Goal: Task Accomplishment & Management: Manage account settings

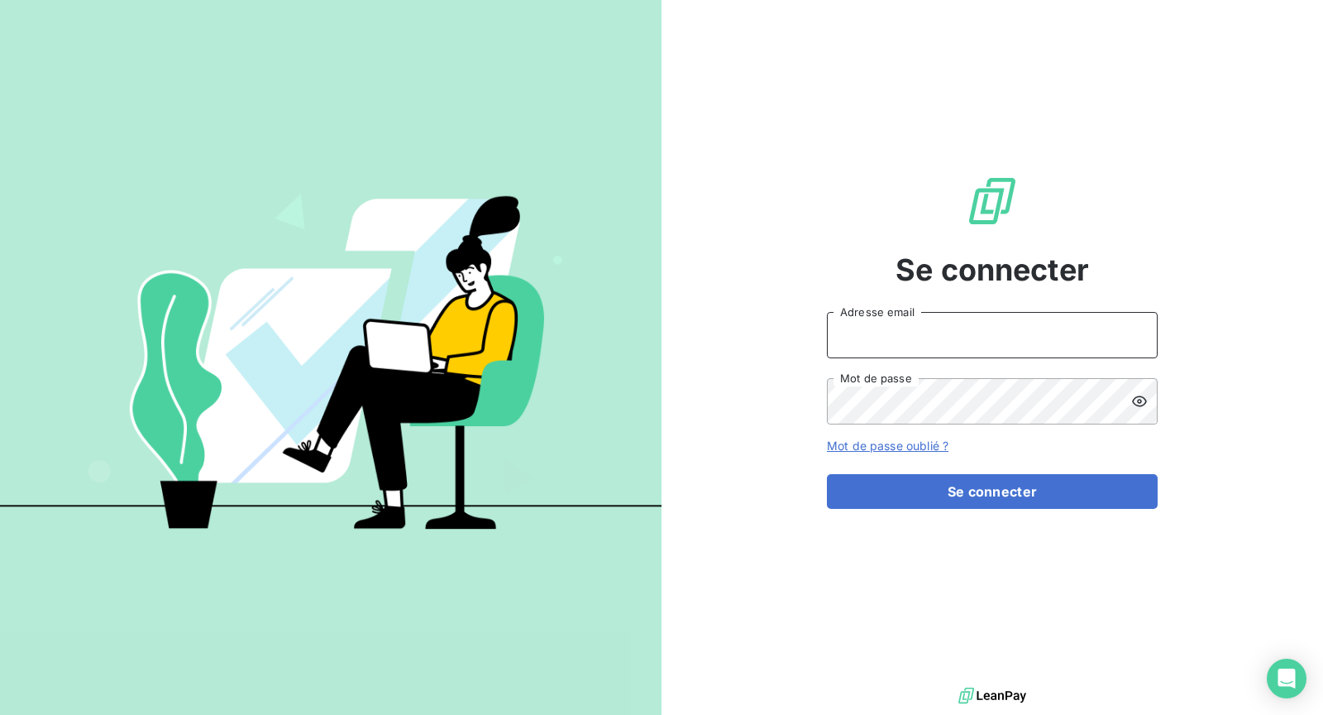
click at [1029, 328] on input "Adresse email" at bounding box center [992, 335] width 331 height 46
type input "[EMAIL_ADDRESS][DOMAIN_NAME]"
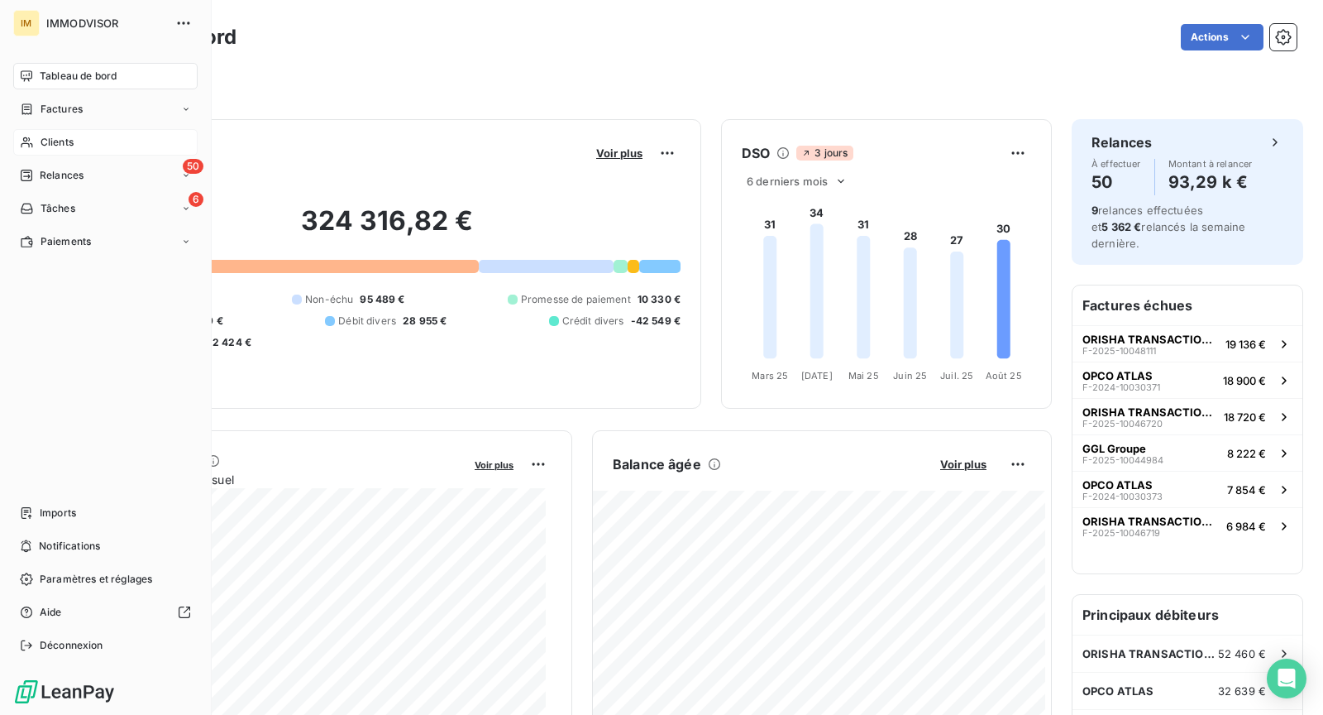
click at [42, 138] on span "Clients" at bounding box center [57, 142] width 33 height 15
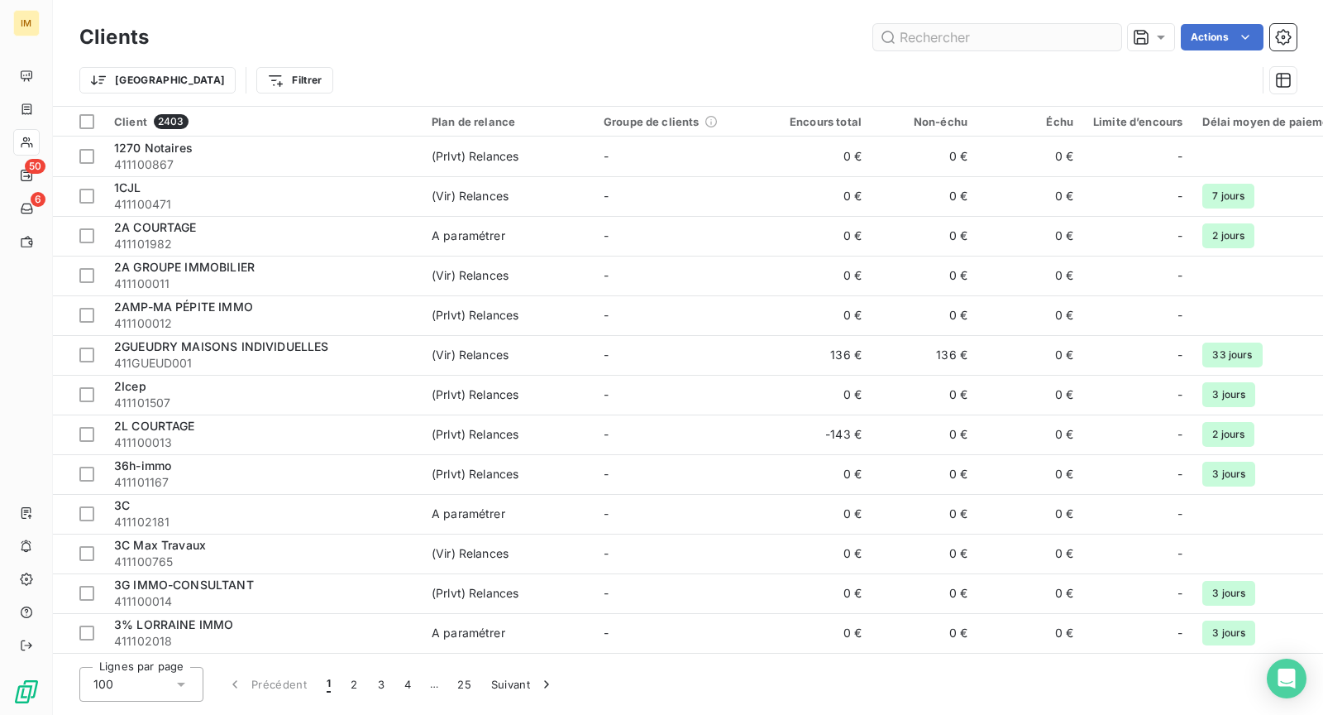
click at [999, 33] on input "text" at bounding box center [997, 37] width 248 height 26
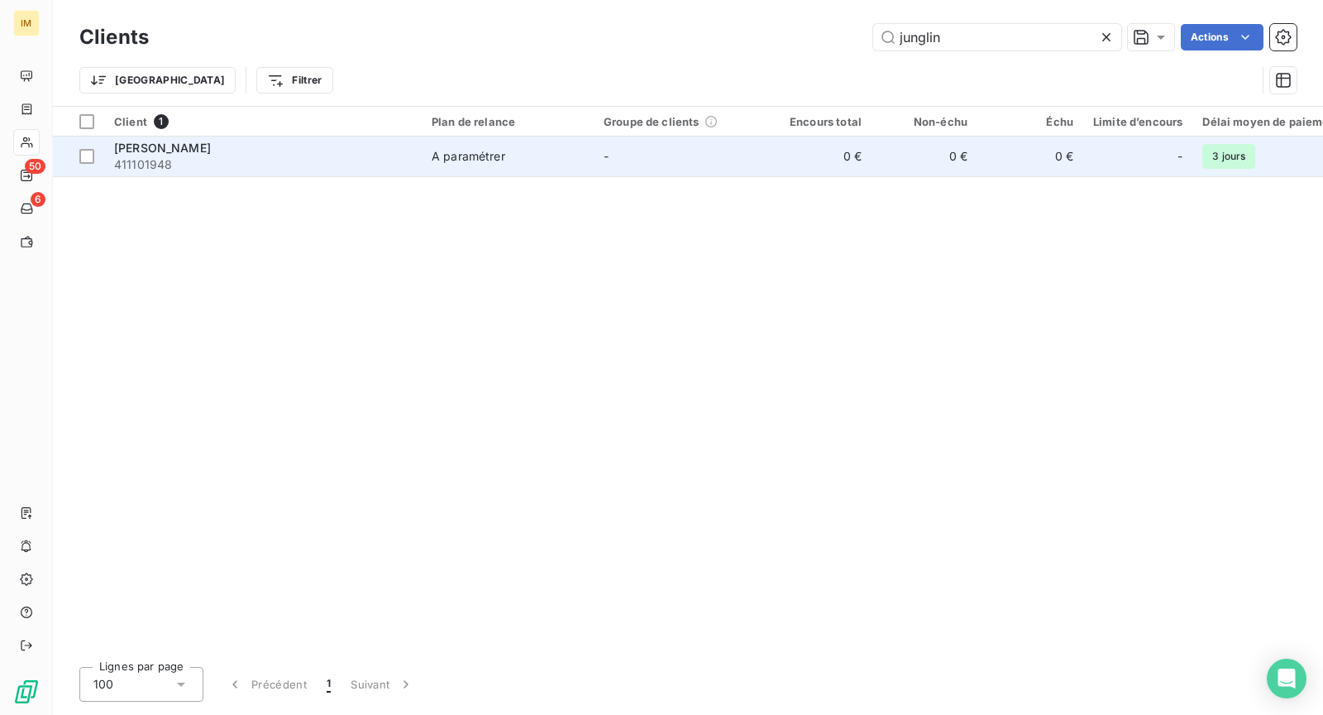
type input "junglin"
click at [308, 151] on div "FREDERIC JUNGLING" at bounding box center [263, 148] width 298 height 17
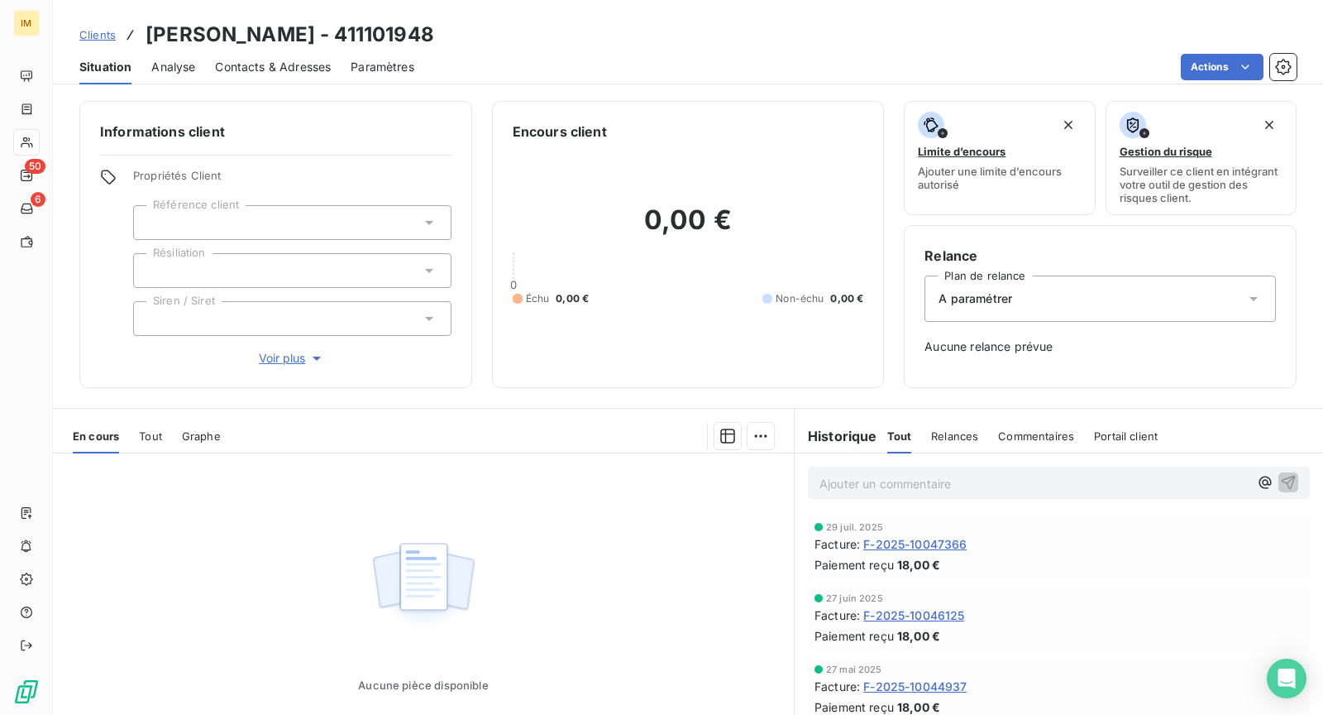
click at [898, 482] on p "Ajouter un commentaire ﻿" at bounding box center [1034, 483] width 429 height 21
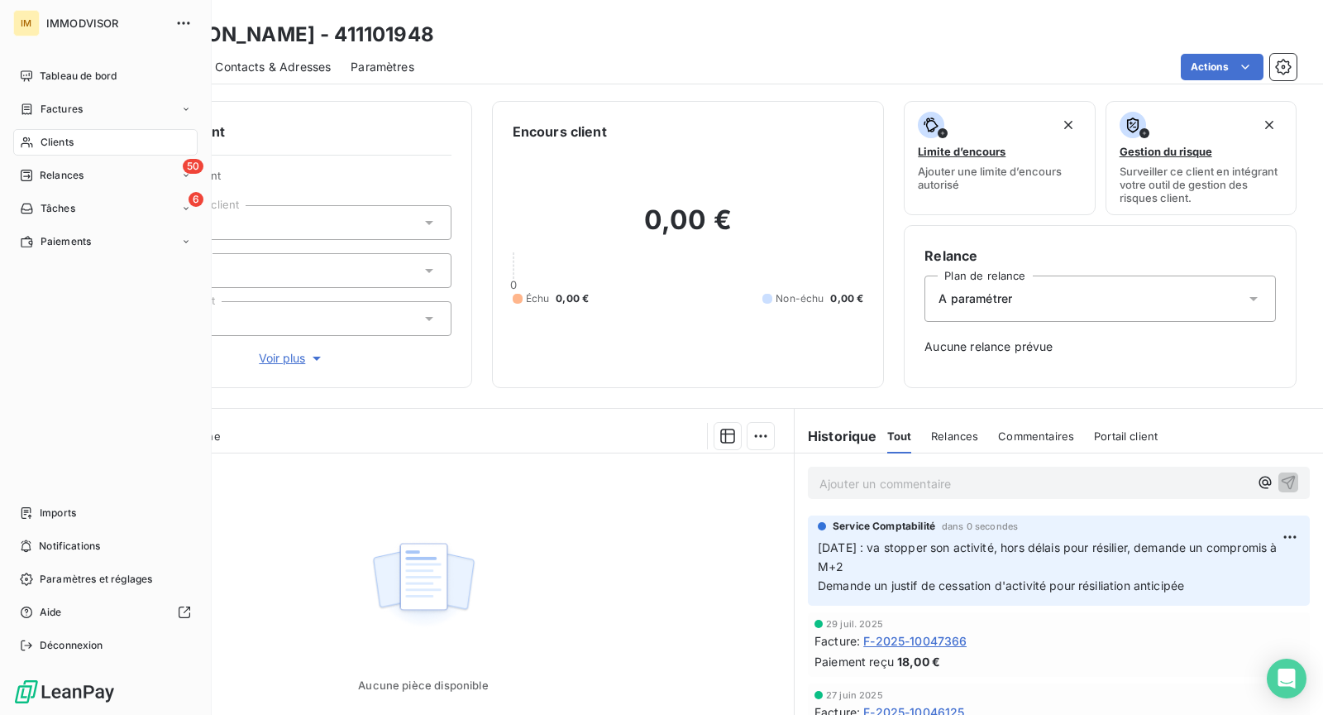
click at [31, 136] on icon at bounding box center [27, 142] width 14 height 13
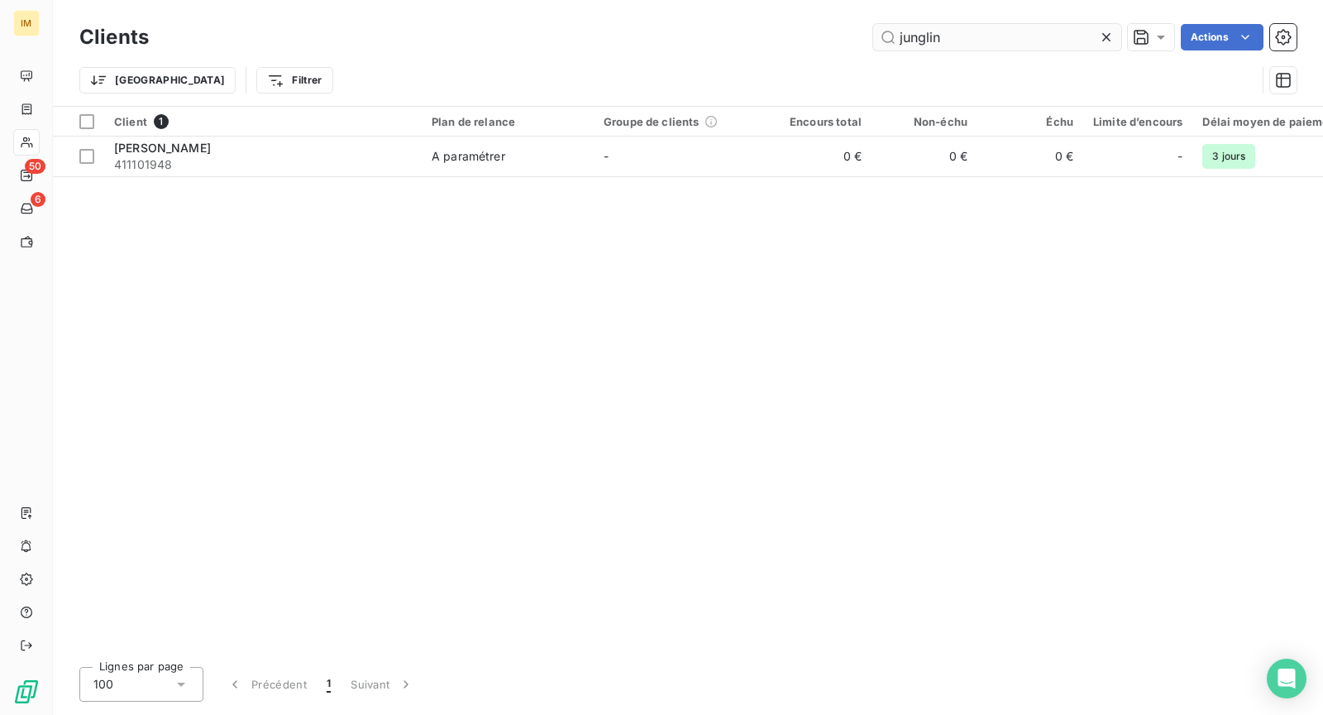
click at [1011, 41] on input "junglin" at bounding box center [997, 37] width 248 height 26
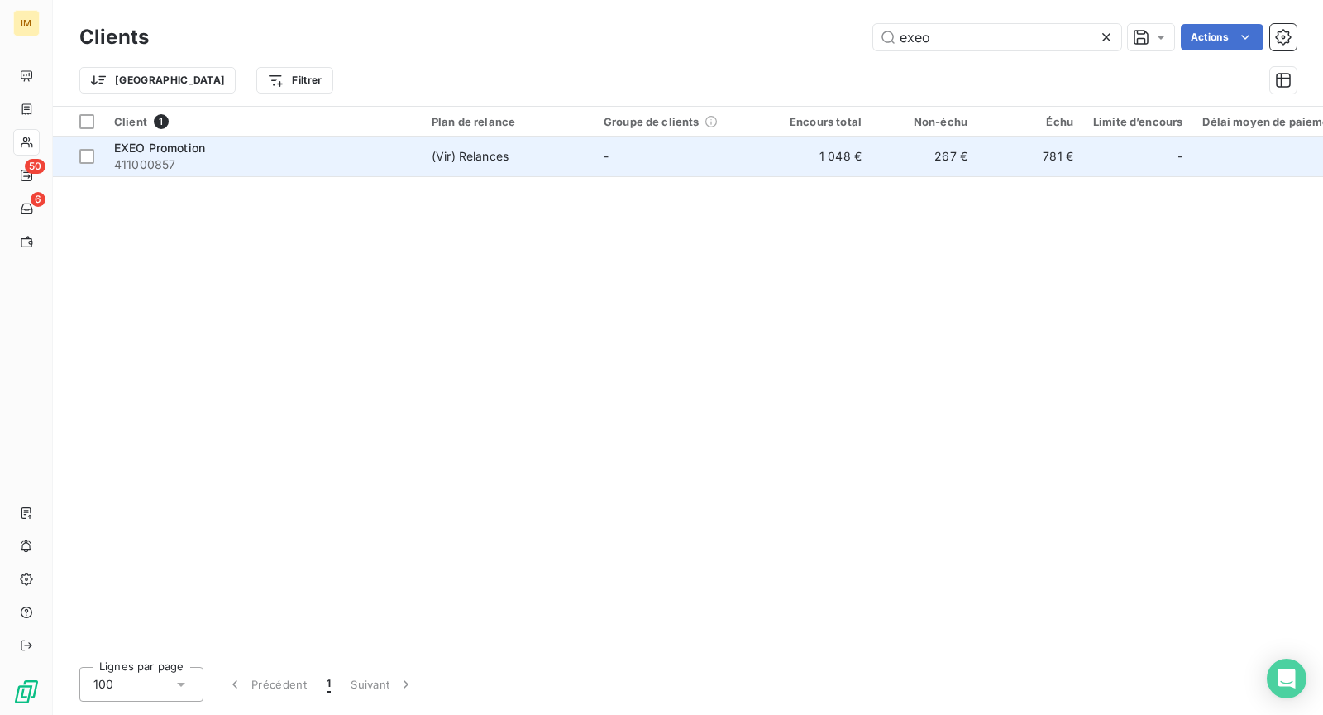
type input "exeo"
click at [539, 151] on span "(Vir) Relances" at bounding box center [508, 156] width 152 height 17
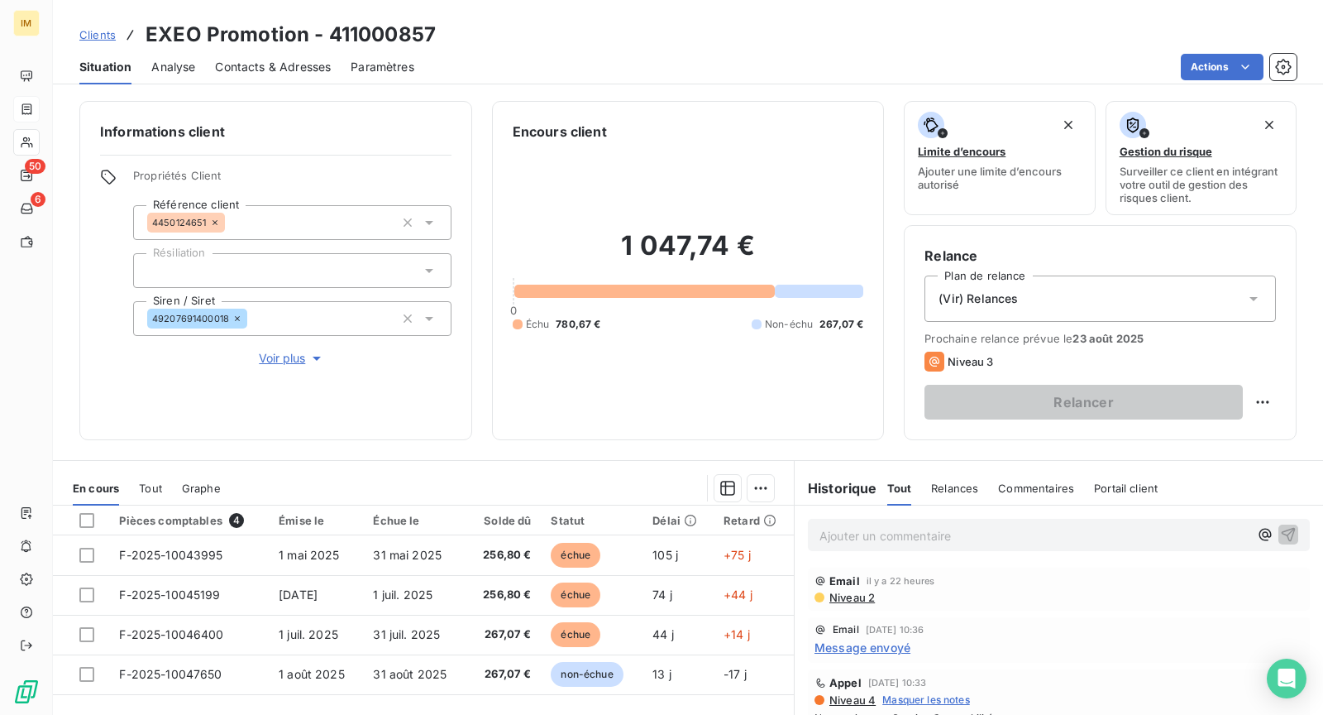
click at [34, 109] on div at bounding box center [27, 109] width 14 height 13
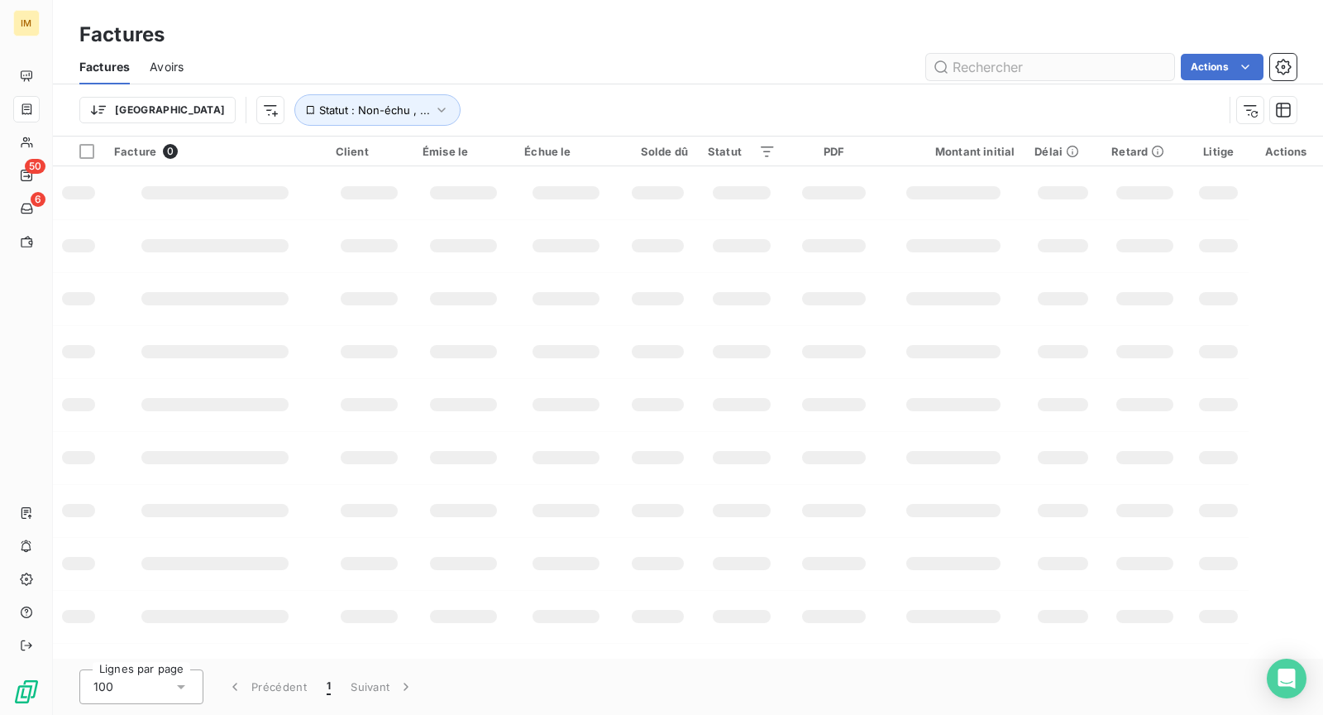
click at [1010, 68] on input "text" at bounding box center [1050, 67] width 248 height 26
type input "46556"
click at [319, 104] on span "Statut : Non-échu , ..." at bounding box center [374, 109] width 111 height 13
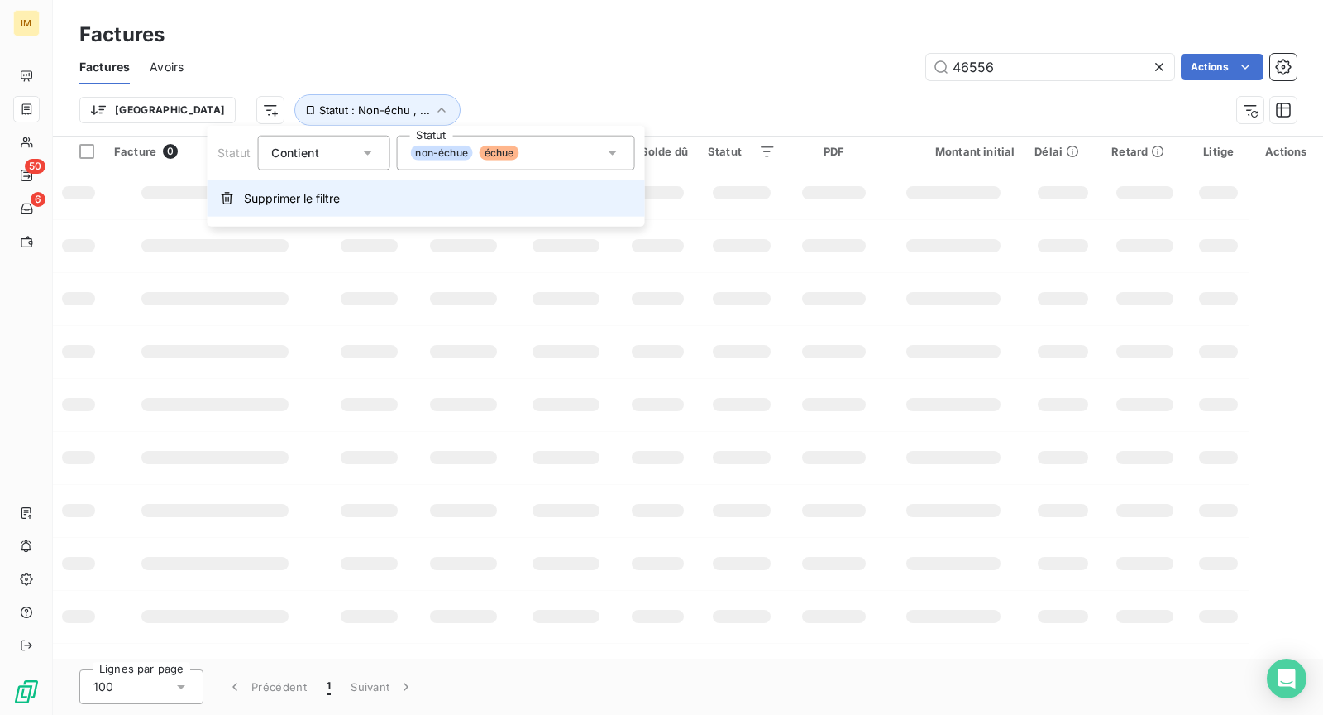
click at [254, 192] on span "Supprimer le filtre" at bounding box center [292, 198] width 96 height 17
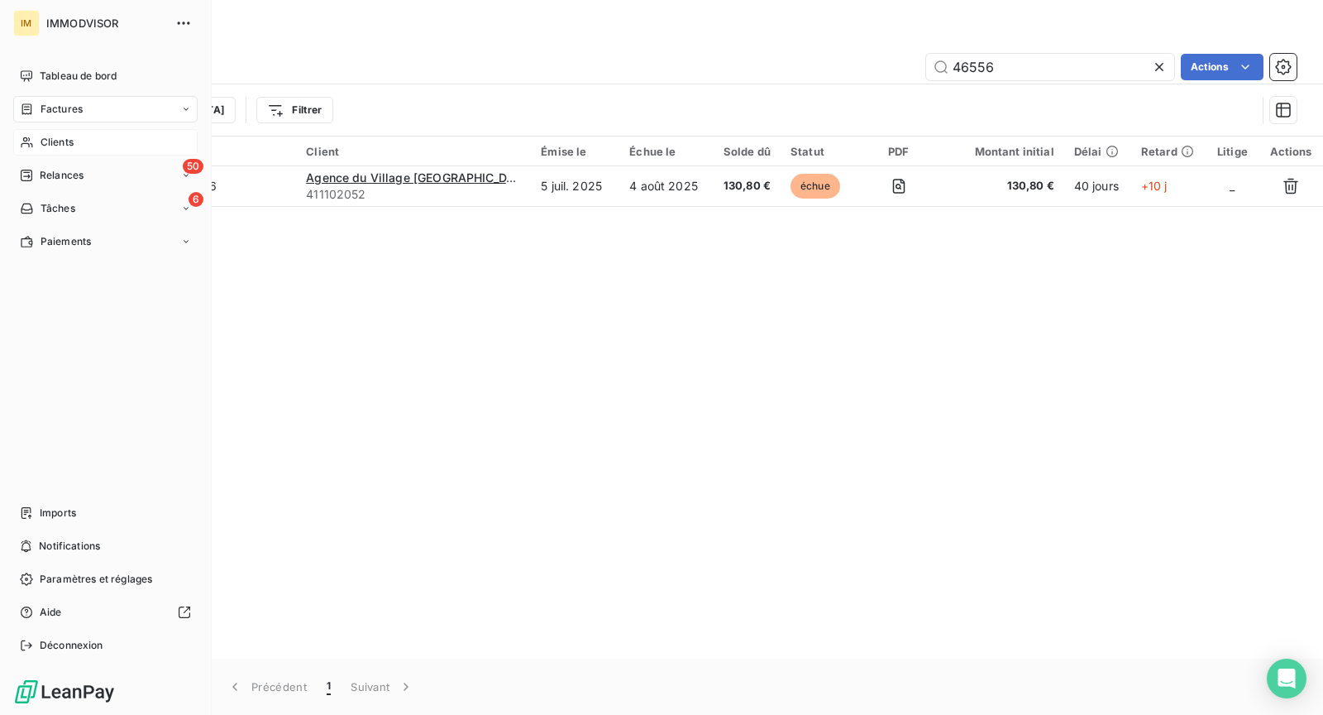
click at [45, 142] on span "Clients" at bounding box center [57, 142] width 33 height 15
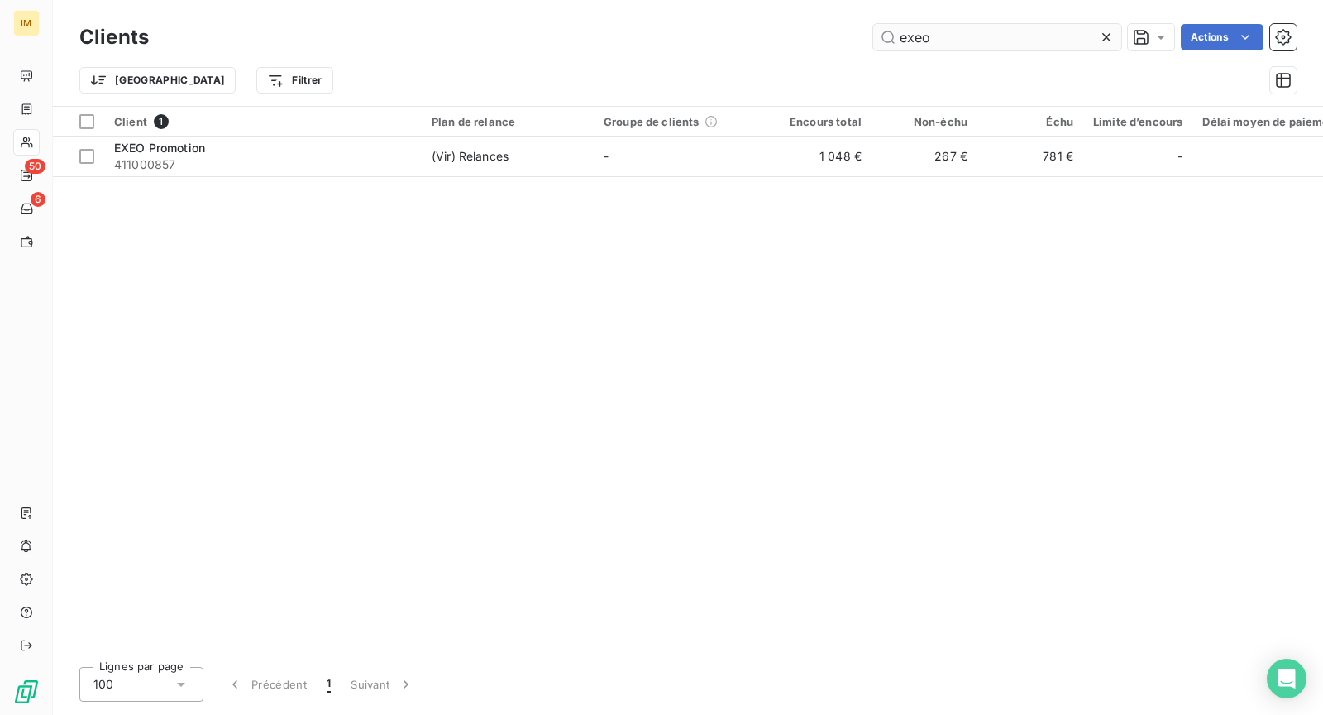
click at [1029, 32] on input "exeo" at bounding box center [997, 37] width 248 height 26
click at [933, 36] on input "roquette" at bounding box center [997, 37] width 248 height 26
click at [1004, 36] on input "demath" at bounding box center [997, 37] width 248 height 26
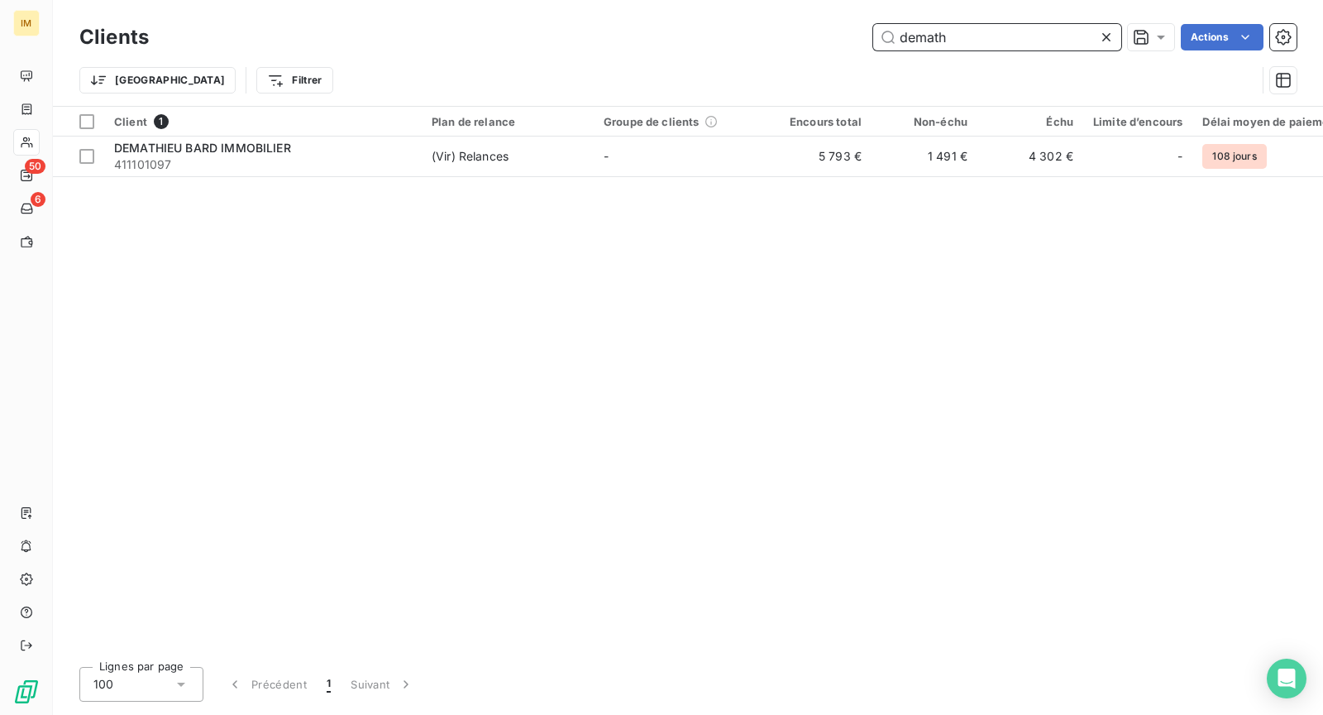
click at [1004, 36] on input "demath" at bounding box center [997, 37] width 248 height 26
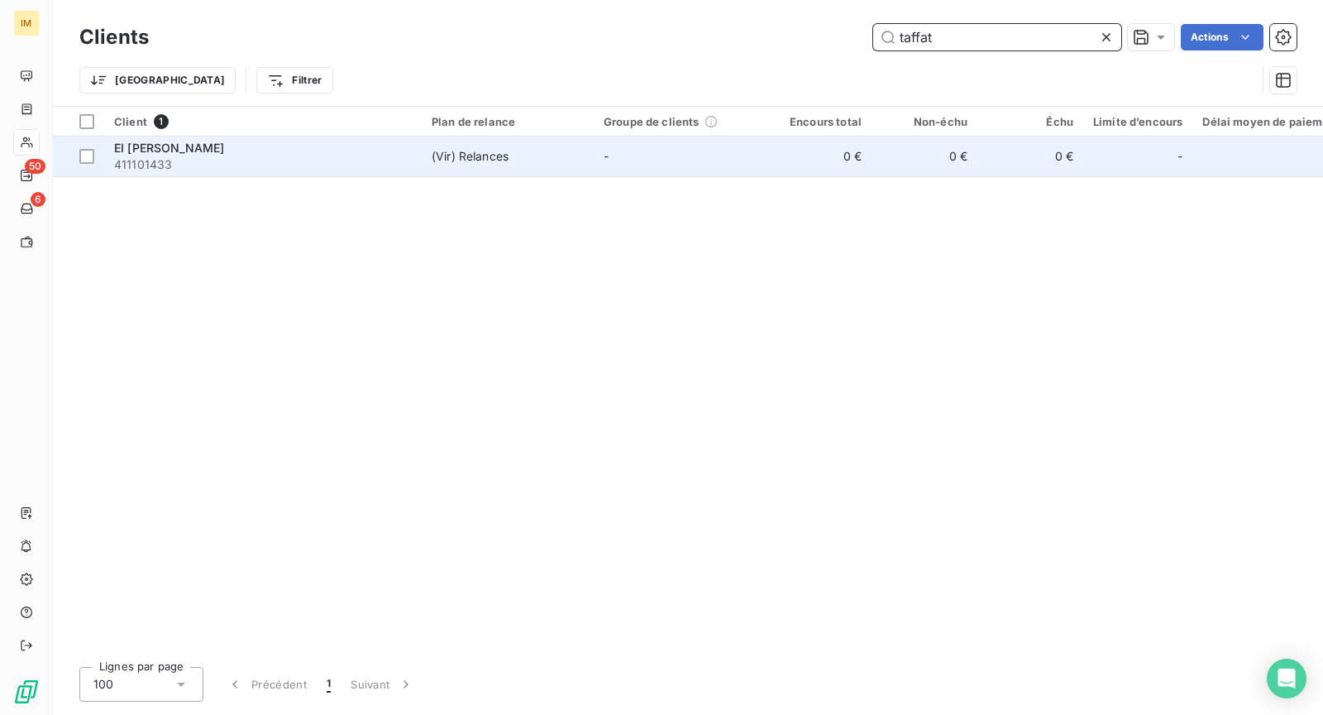
type input "taffat"
click at [618, 141] on td "-" at bounding box center [680, 156] width 172 height 40
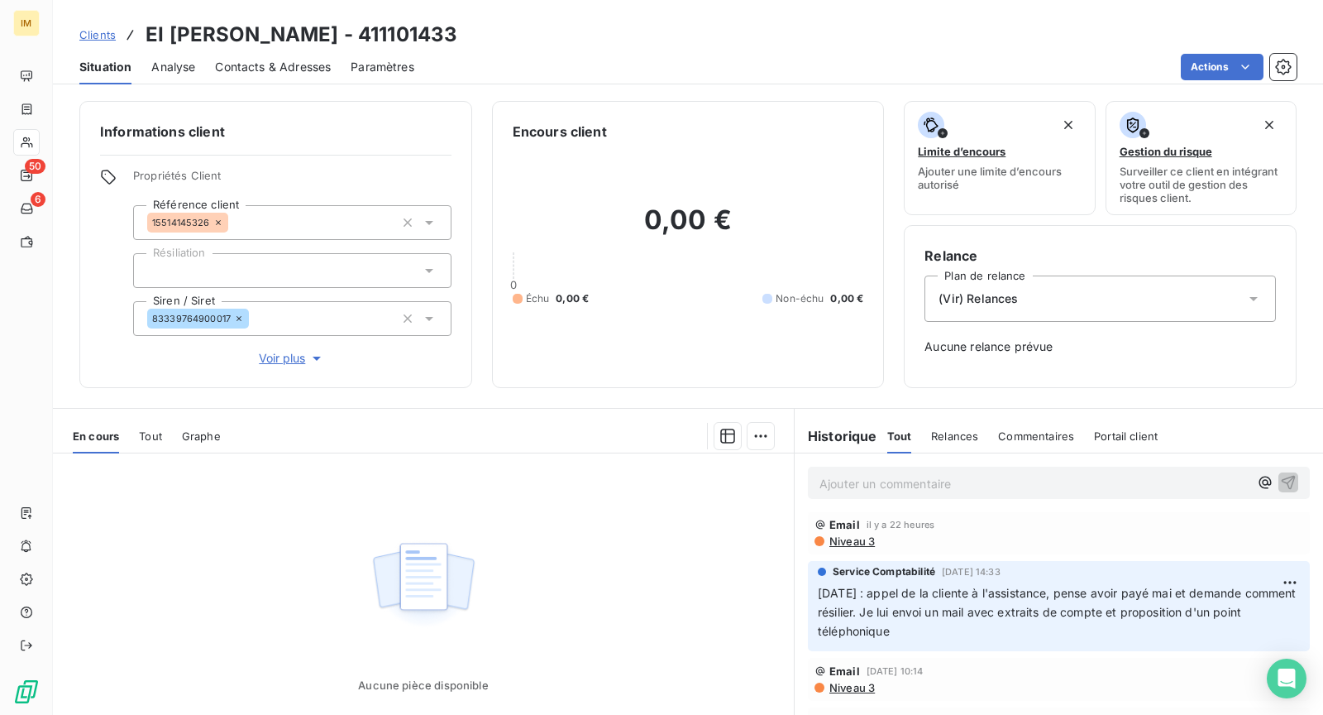
scroll to position [232, 0]
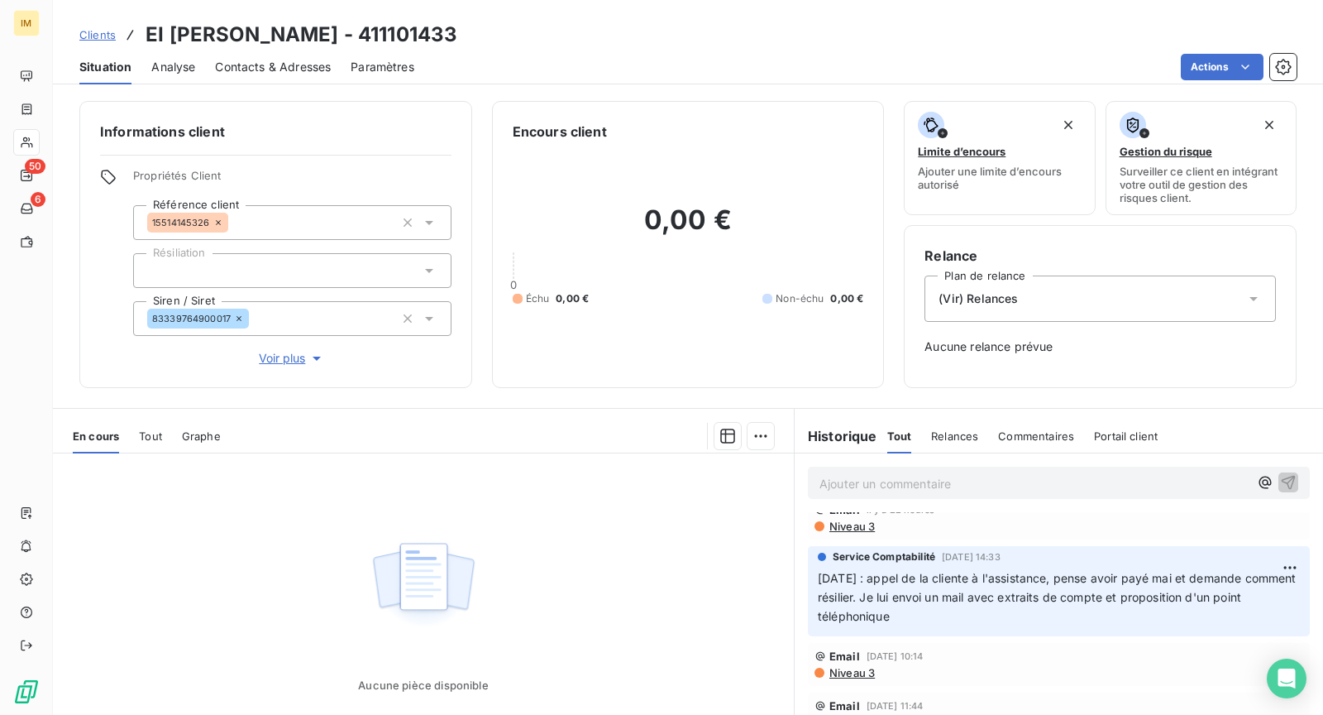
click at [313, 276] on div at bounding box center [292, 270] width 318 height 35
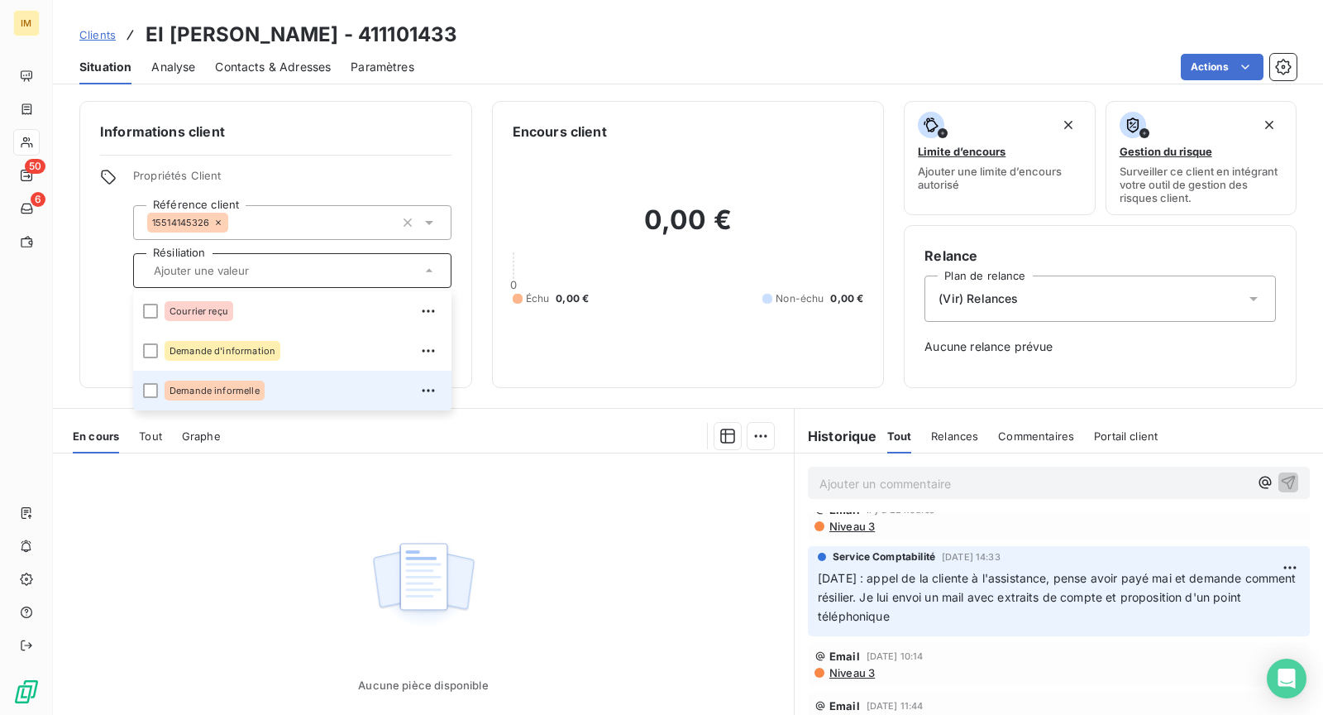
click at [246, 386] on span "Demande informelle" at bounding box center [215, 390] width 90 height 10
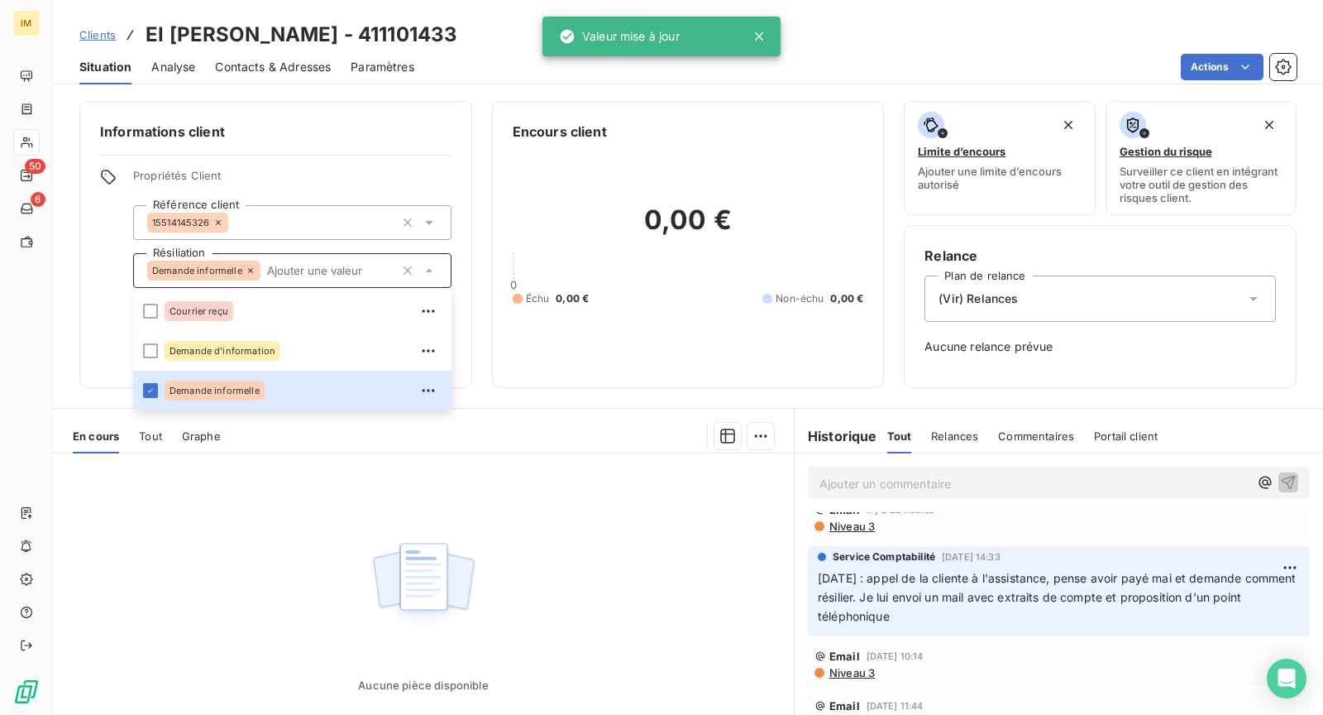
click at [52, 316] on div "IM 50 6" at bounding box center [26, 357] width 53 height 715
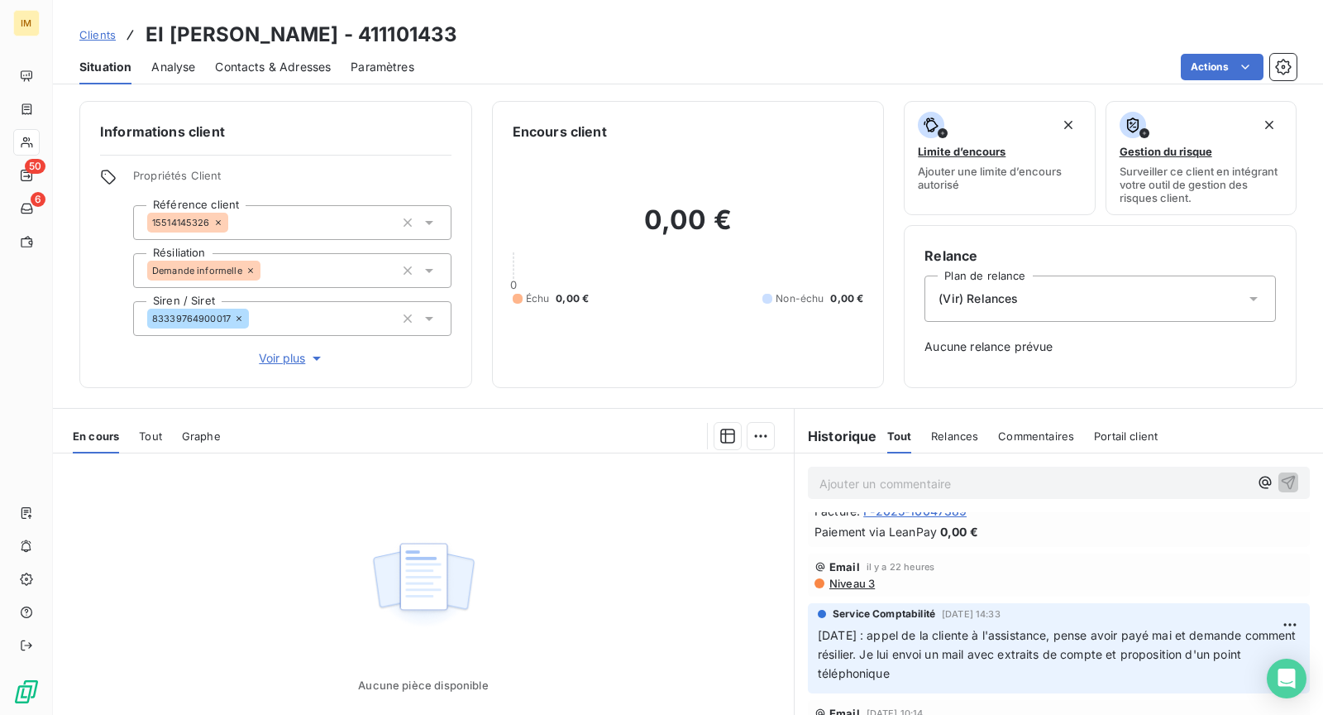
scroll to position [0, 0]
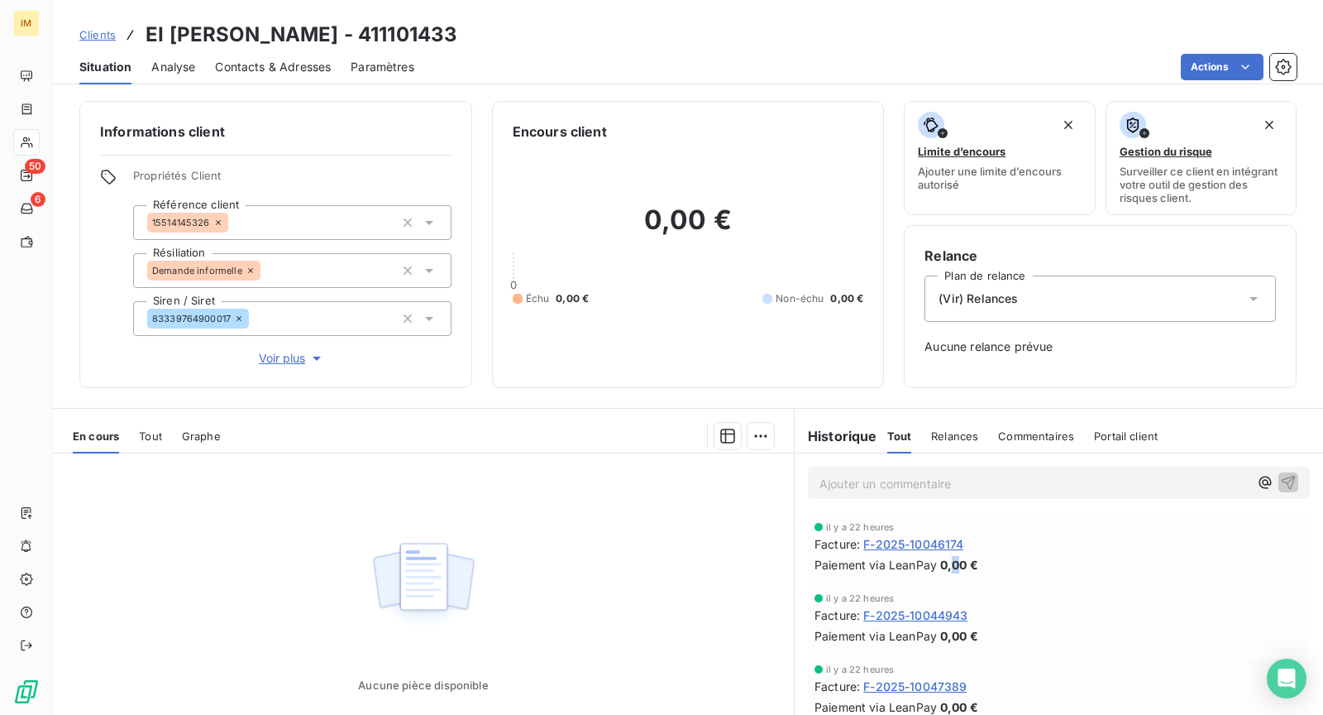
drag, startPoint x: 944, startPoint y: 569, endPoint x: 962, endPoint y: 568, distance: 18.2
click at [959, 567] on span "0,00 €" at bounding box center [959, 564] width 38 height 17
